Goal: Task Accomplishment & Management: Use online tool/utility

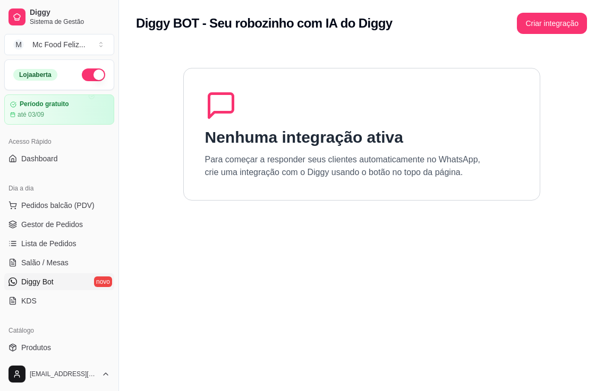
scroll to position [1, 0]
click at [548, 23] on button "Criar integração" at bounding box center [552, 23] width 70 height 21
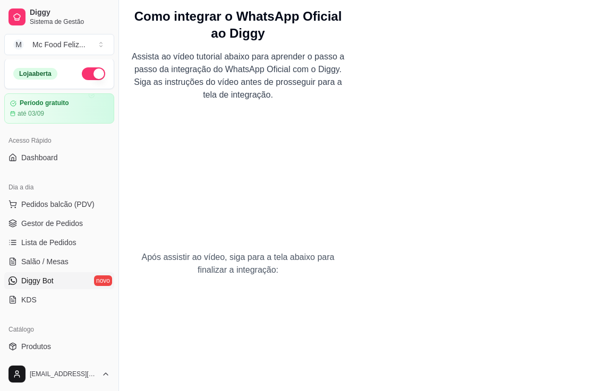
scroll to position [0, 0]
click at [98, 279] on link "Diggy Bot novo" at bounding box center [59, 280] width 110 height 17
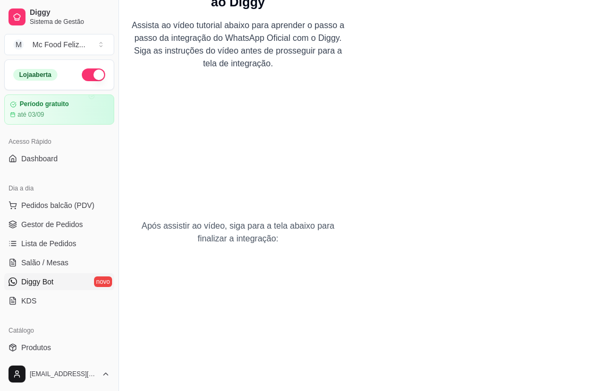
scroll to position [64, 0]
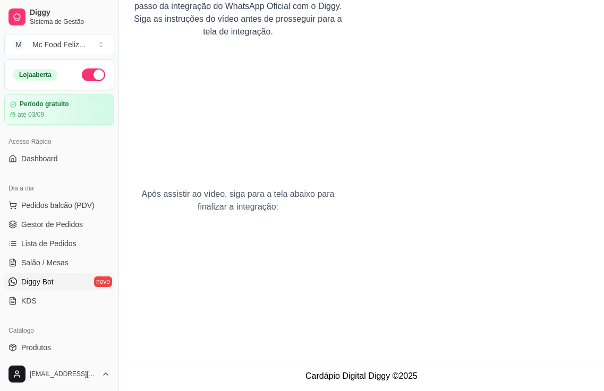
click at [28, 279] on span "Diggy Bot" at bounding box center [37, 282] width 32 height 11
click at [46, 284] on span "Diggy Bot" at bounding box center [37, 282] width 32 height 11
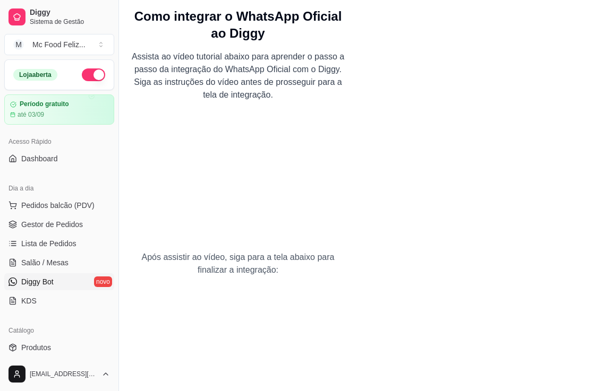
scroll to position [0, 0]
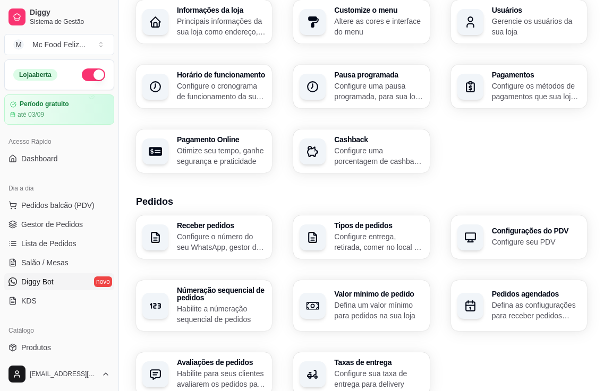
click at [61, 283] on link "Diggy Bot novo" at bounding box center [59, 282] width 110 height 17
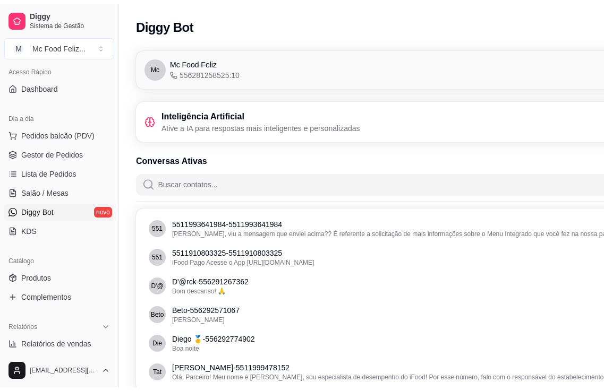
scroll to position [106, 0]
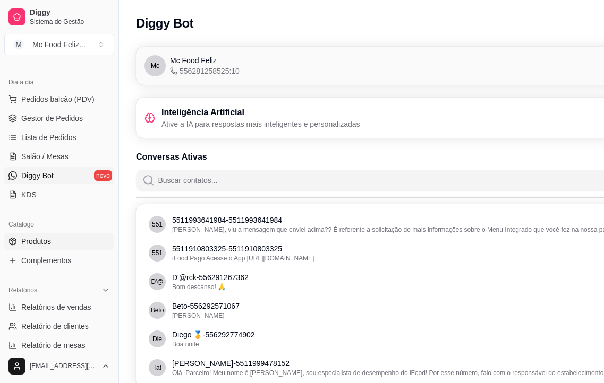
click at [42, 243] on span "Produtos" at bounding box center [36, 241] width 30 height 11
